Goal: Transaction & Acquisition: Download file/media

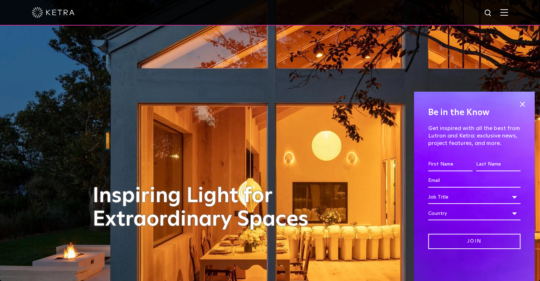
click at [493, 16] on img at bounding box center [488, 13] width 9 height 9
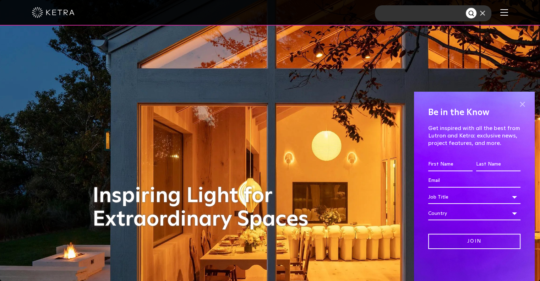
click at [523, 107] on span at bounding box center [522, 104] width 11 height 11
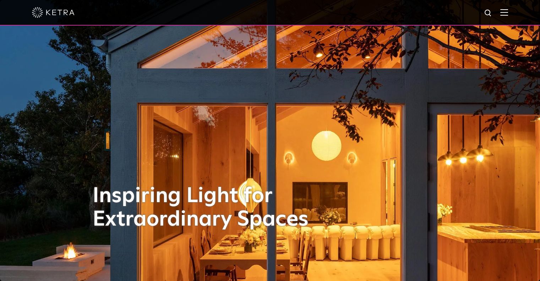
click at [506, 11] on img at bounding box center [504, 12] width 8 height 7
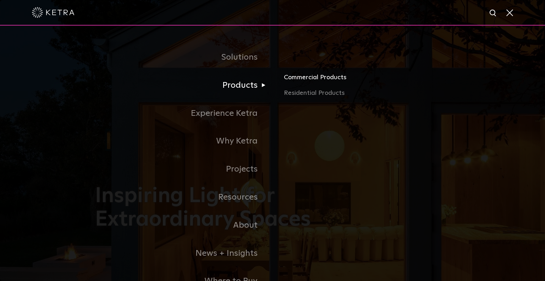
click at [305, 79] on link "Commercial Products" at bounding box center [367, 80] width 166 height 16
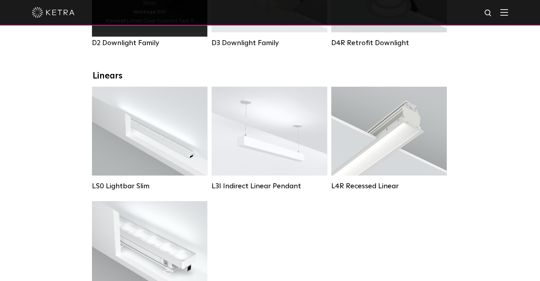
scroll to position [71, 0]
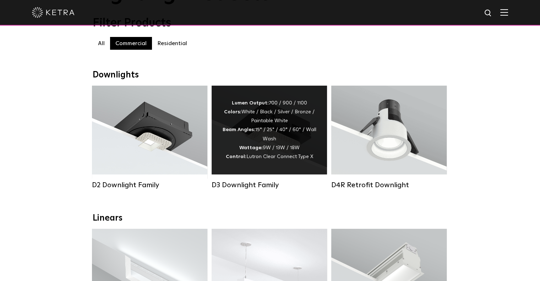
click at [228, 140] on div "Lumen Output: 700 / 900 / 1100 Colors: White / Black / Silver / Bronze / Painta…" at bounding box center [269, 130] width 94 height 62
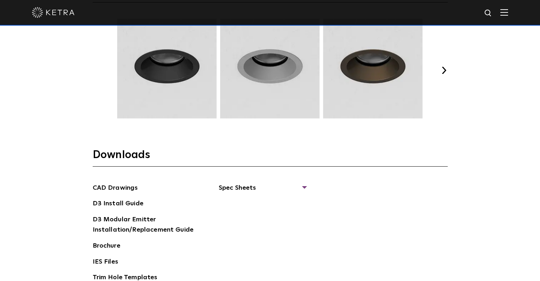
scroll to position [994, 0]
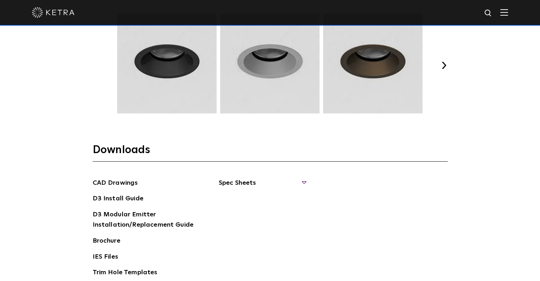
click at [304, 179] on span "Spec Sheets" at bounding box center [262, 186] width 87 height 16
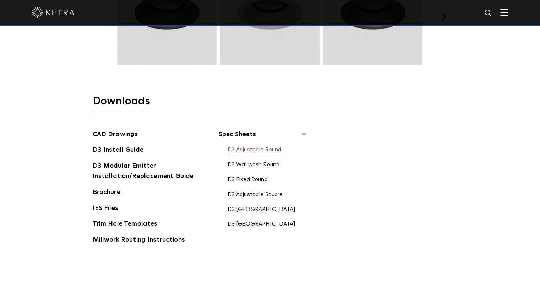
scroll to position [1065, 0]
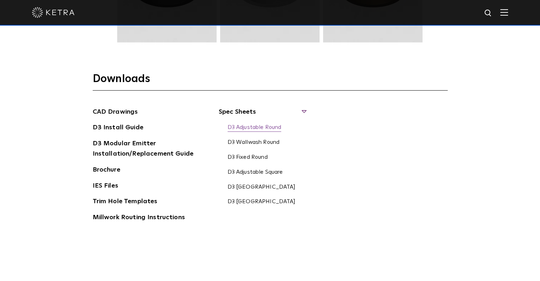
click at [251, 126] on link "D3 Adjustable Round" at bounding box center [255, 128] width 54 height 8
click at [256, 157] on link "D3 Fixed Round" at bounding box center [248, 158] width 40 height 8
